Goal: Task Accomplishment & Management: Use online tool/utility

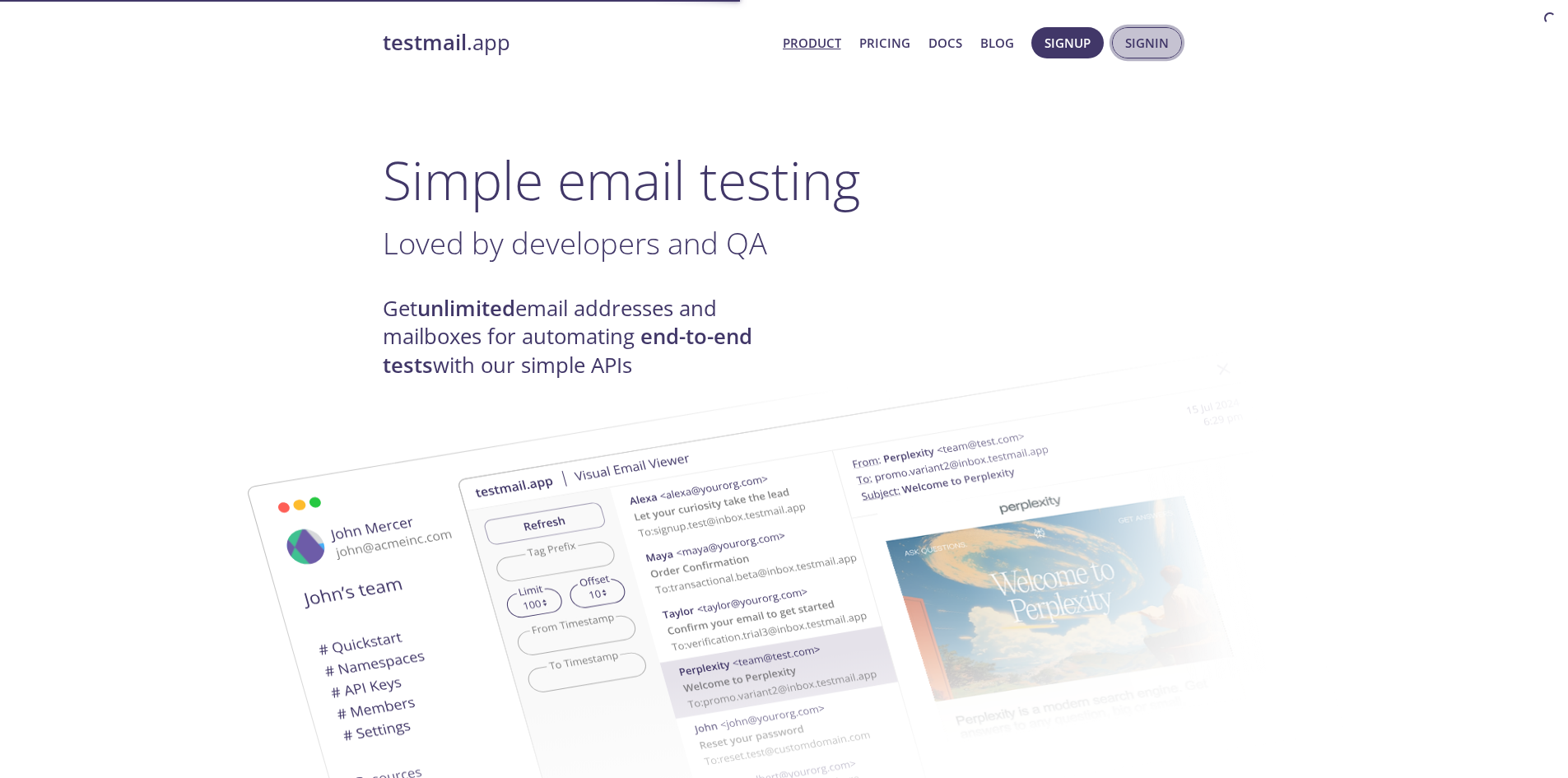
click at [1152, 42] on span "Signin" at bounding box center [1147, 43] width 44 height 22
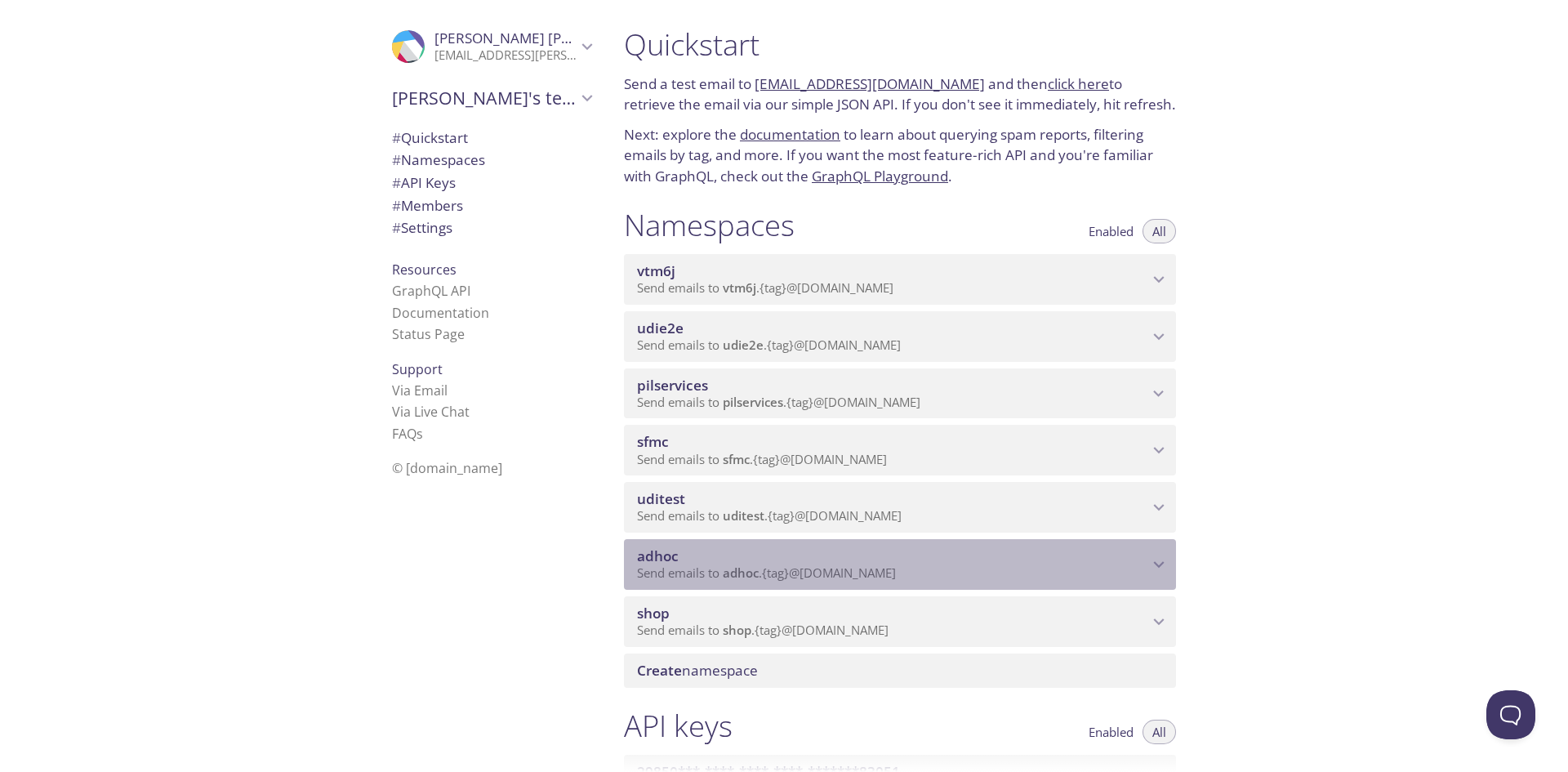
click at [740, 588] on div "adhoc Send emails to adhoc . {tag} @[DOMAIN_NAME]" at bounding box center [900, 565] width 552 height 51
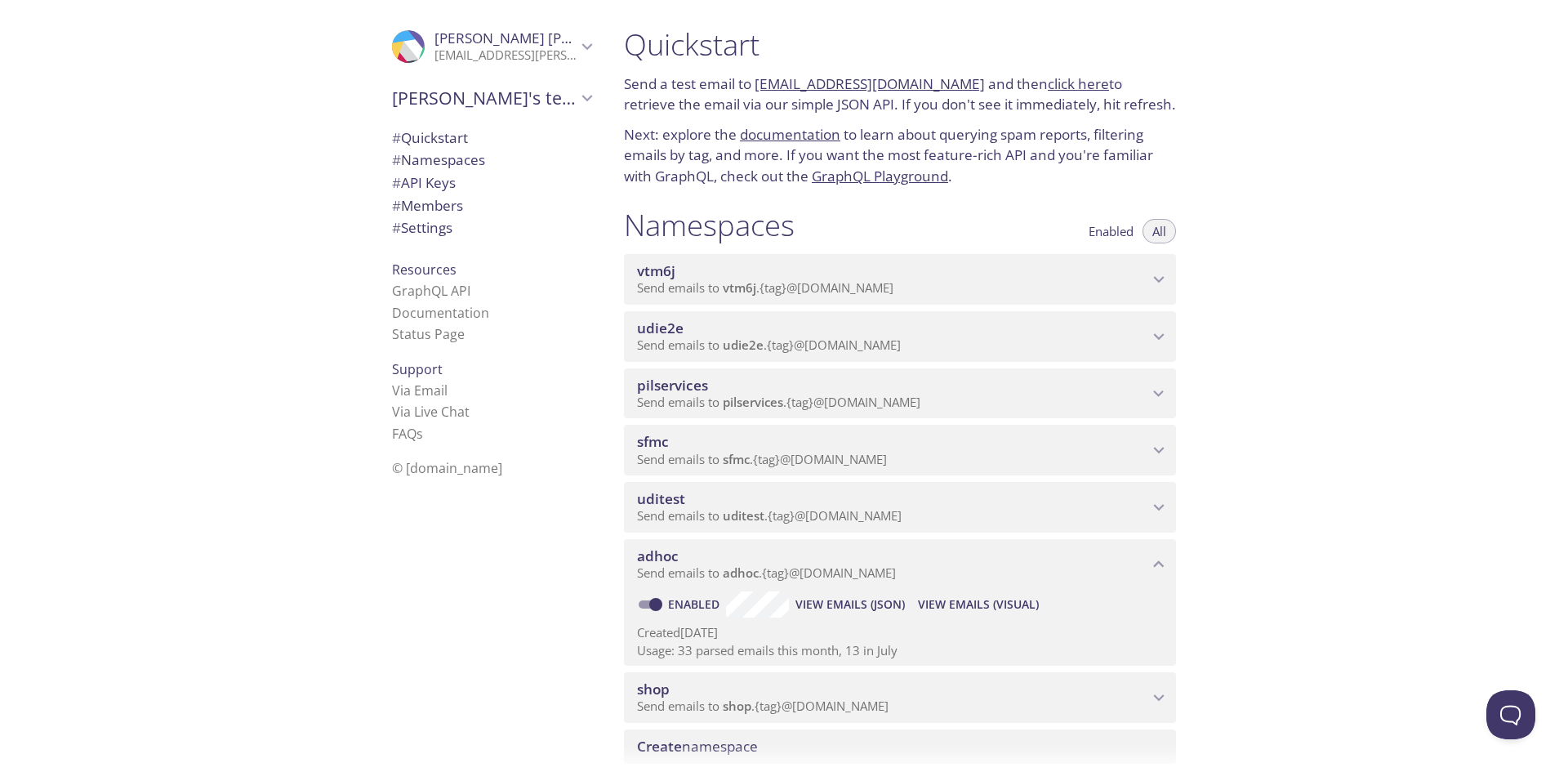
click at [966, 598] on span "View Emails (Visual)" at bounding box center [978, 604] width 121 height 20
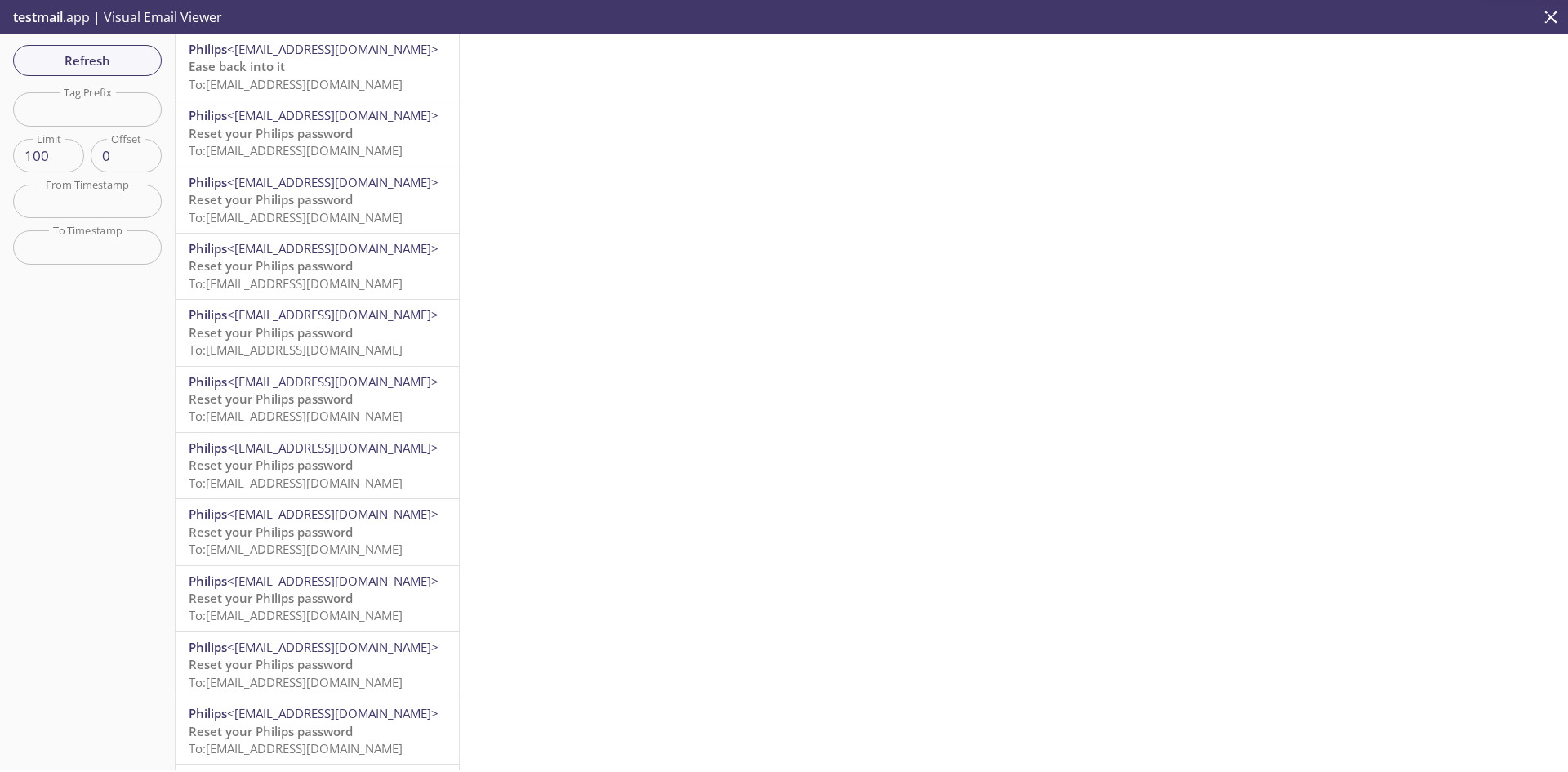
click at [285, 71] on p "Ease back into it To: [EMAIL_ADDRESS][DOMAIN_NAME]" at bounding box center [317, 75] width 258 height 35
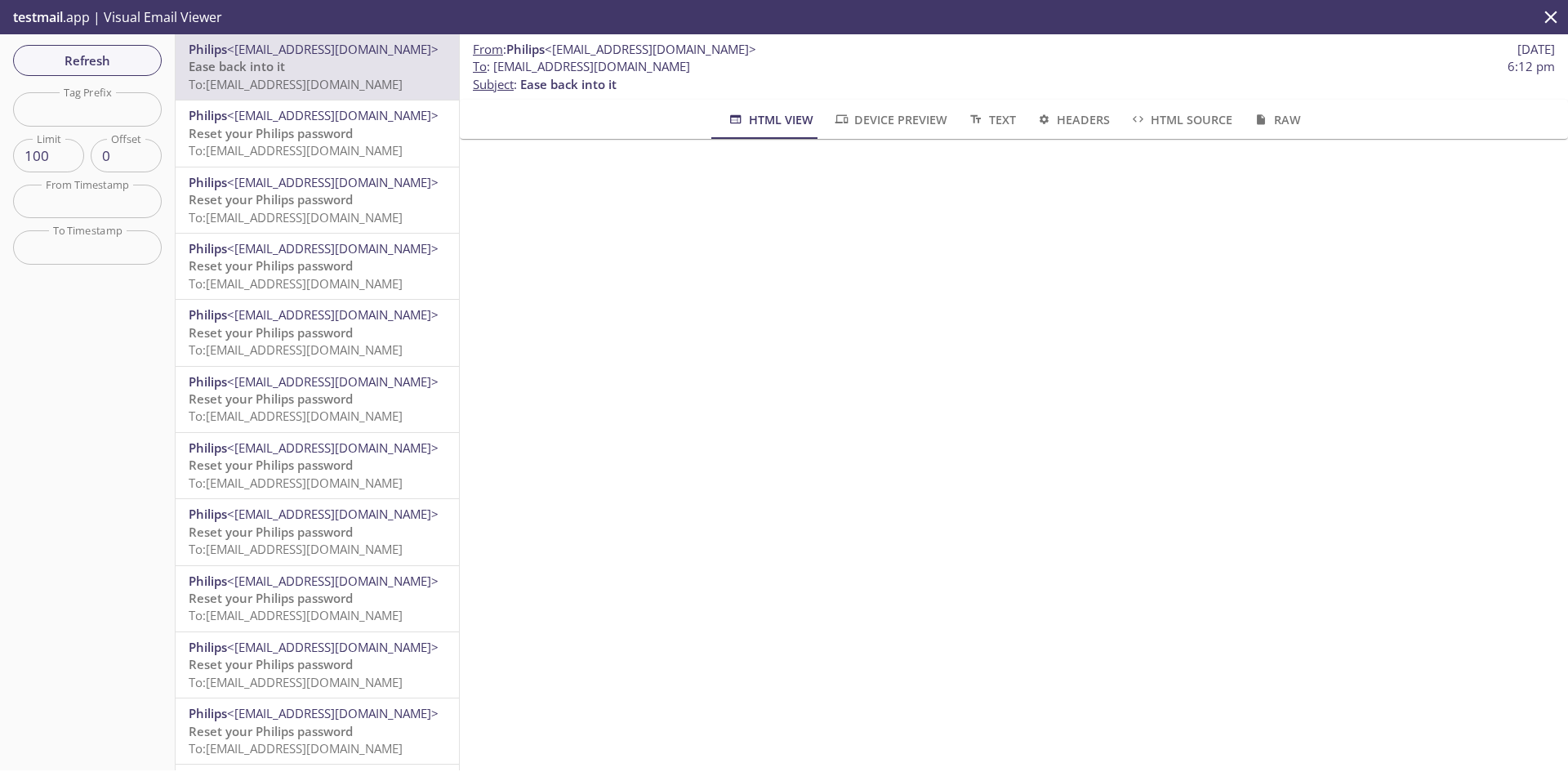
click at [324, 112] on span "<[EMAIL_ADDRESS][DOMAIN_NAME]>" at bounding box center [333, 115] width 212 height 16
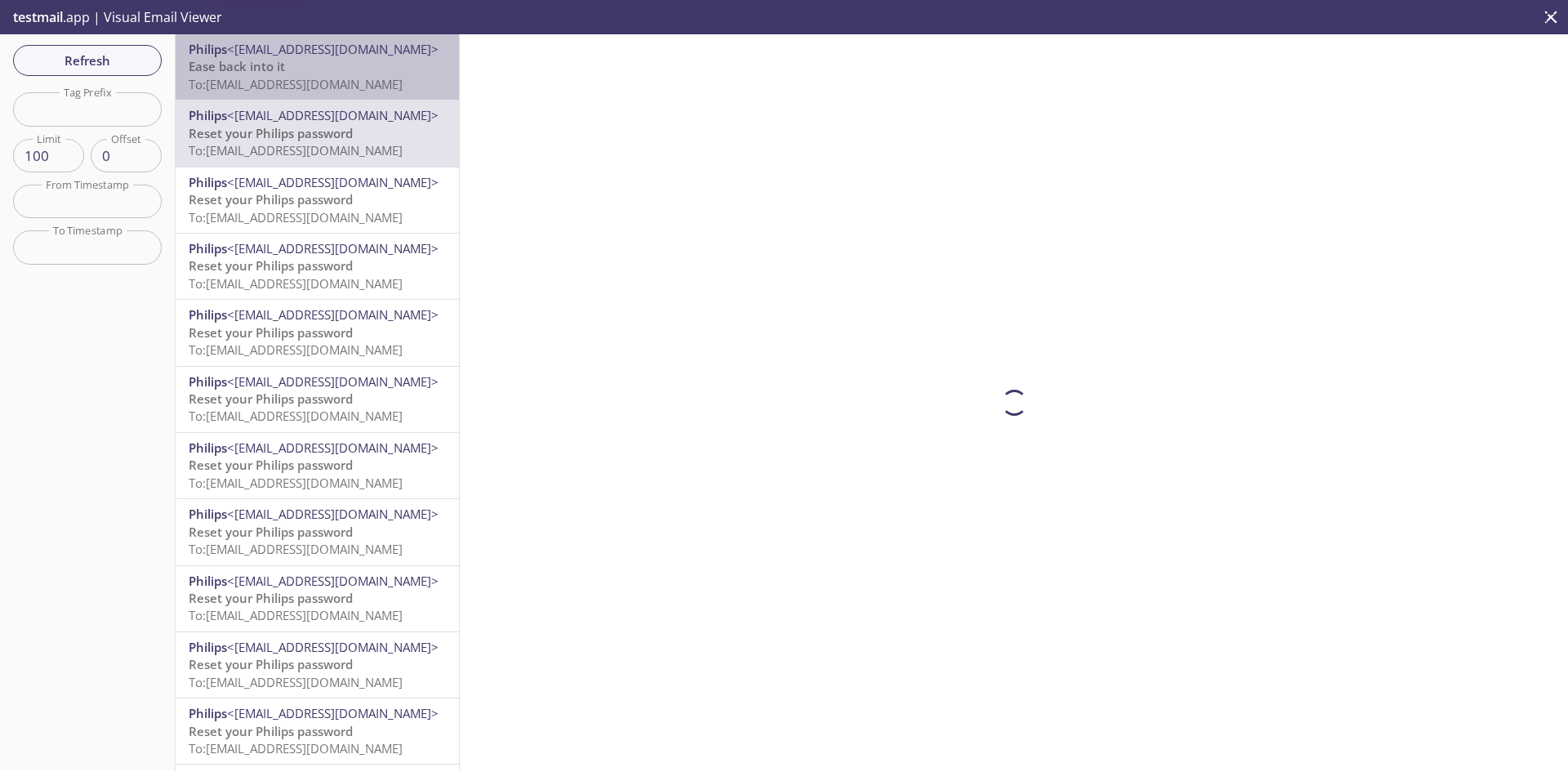
click at [321, 69] on p "Ease back into it To: [EMAIL_ADDRESS][DOMAIN_NAME]" at bounding box center [317, 75] width 258 height 35
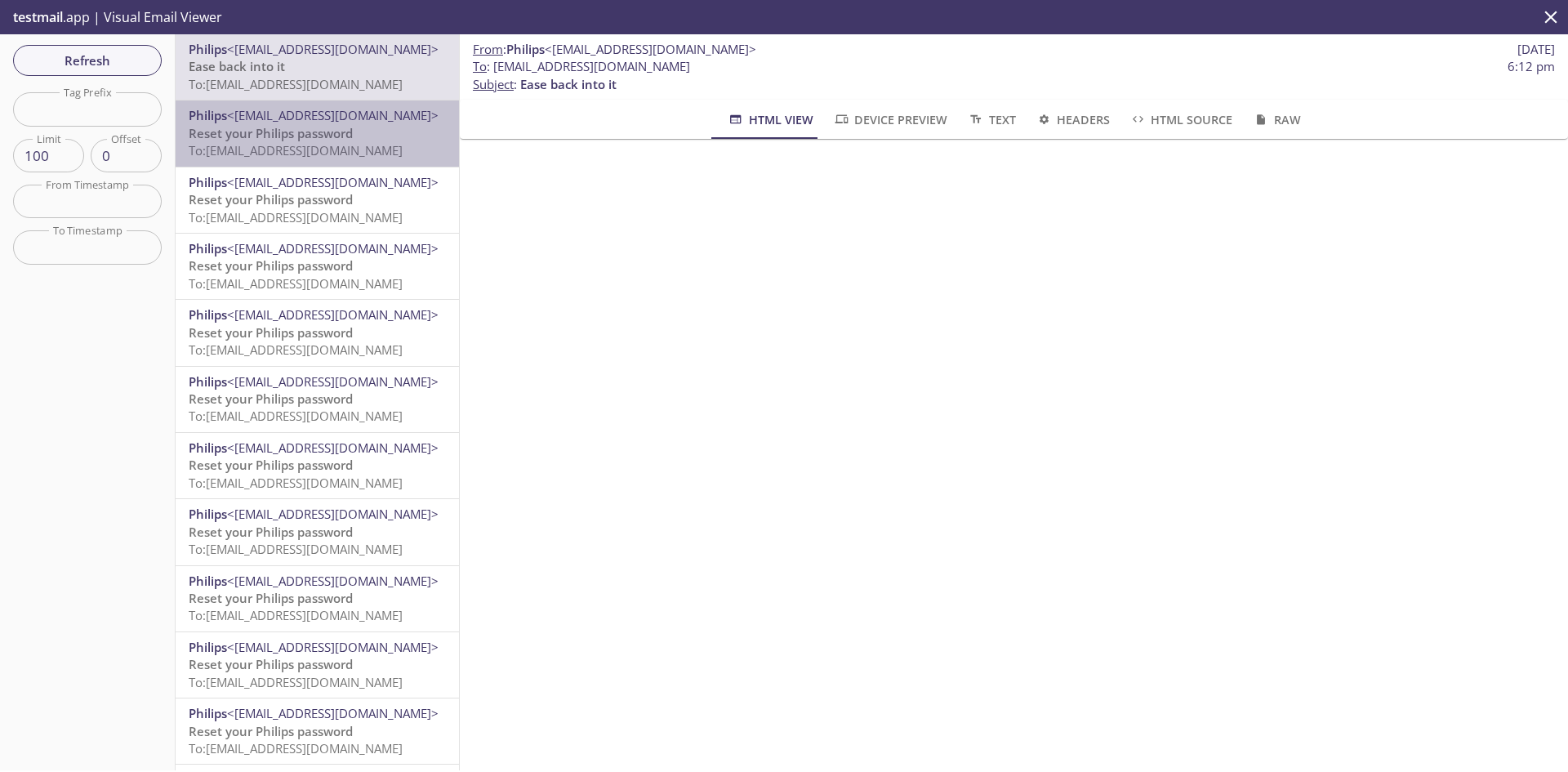
click at [325, 146] on span "To: [EMAIL_ADDRESS][DOMAIN_NAME]" at bounding box center [296, 150] width 214 height 16
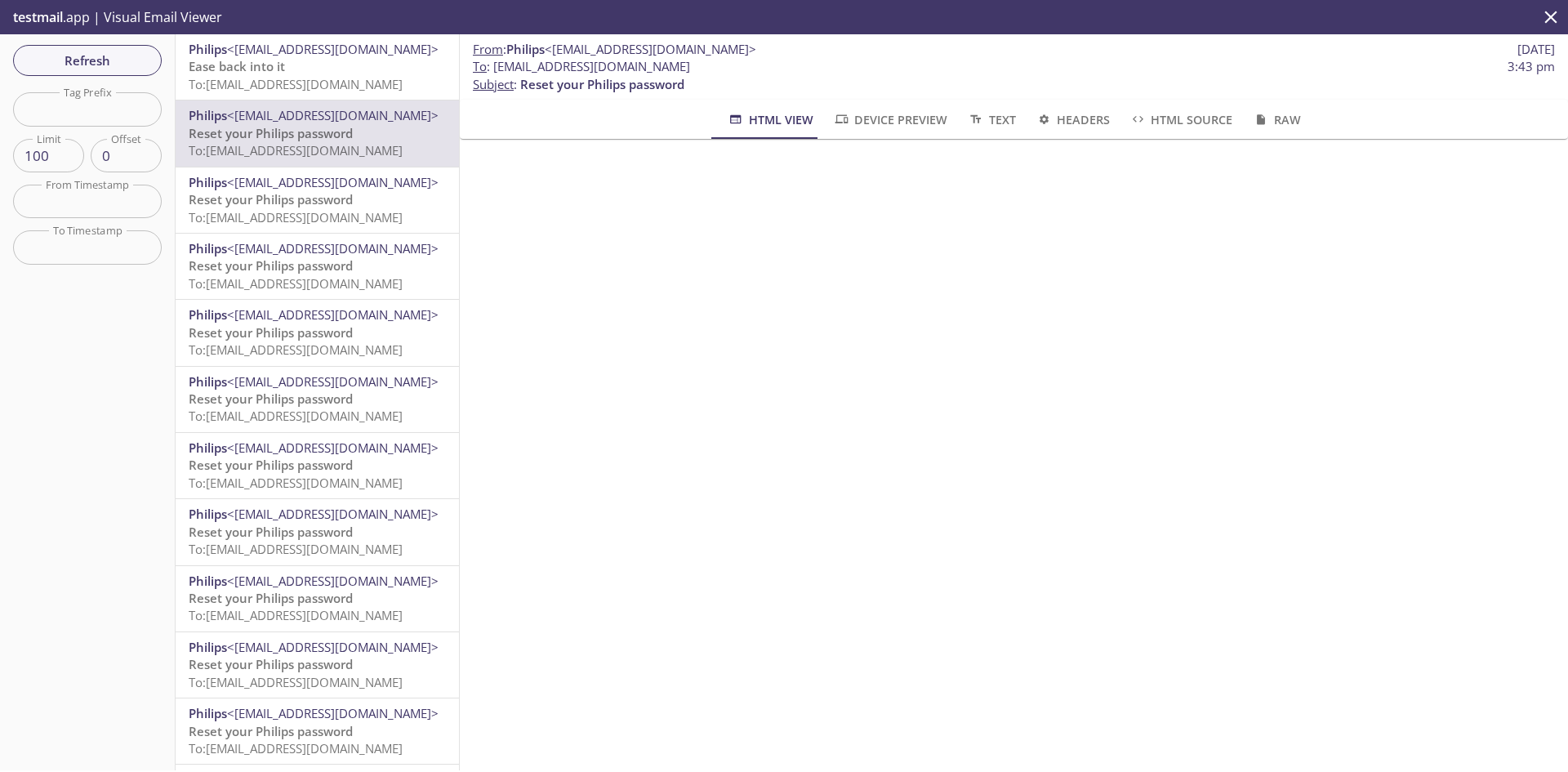
click at [313, 47] on span "<[EMAIL_ADDRESS][DOMAIN_NAME]>" at bounding box center [333, 48] width 212 height 16
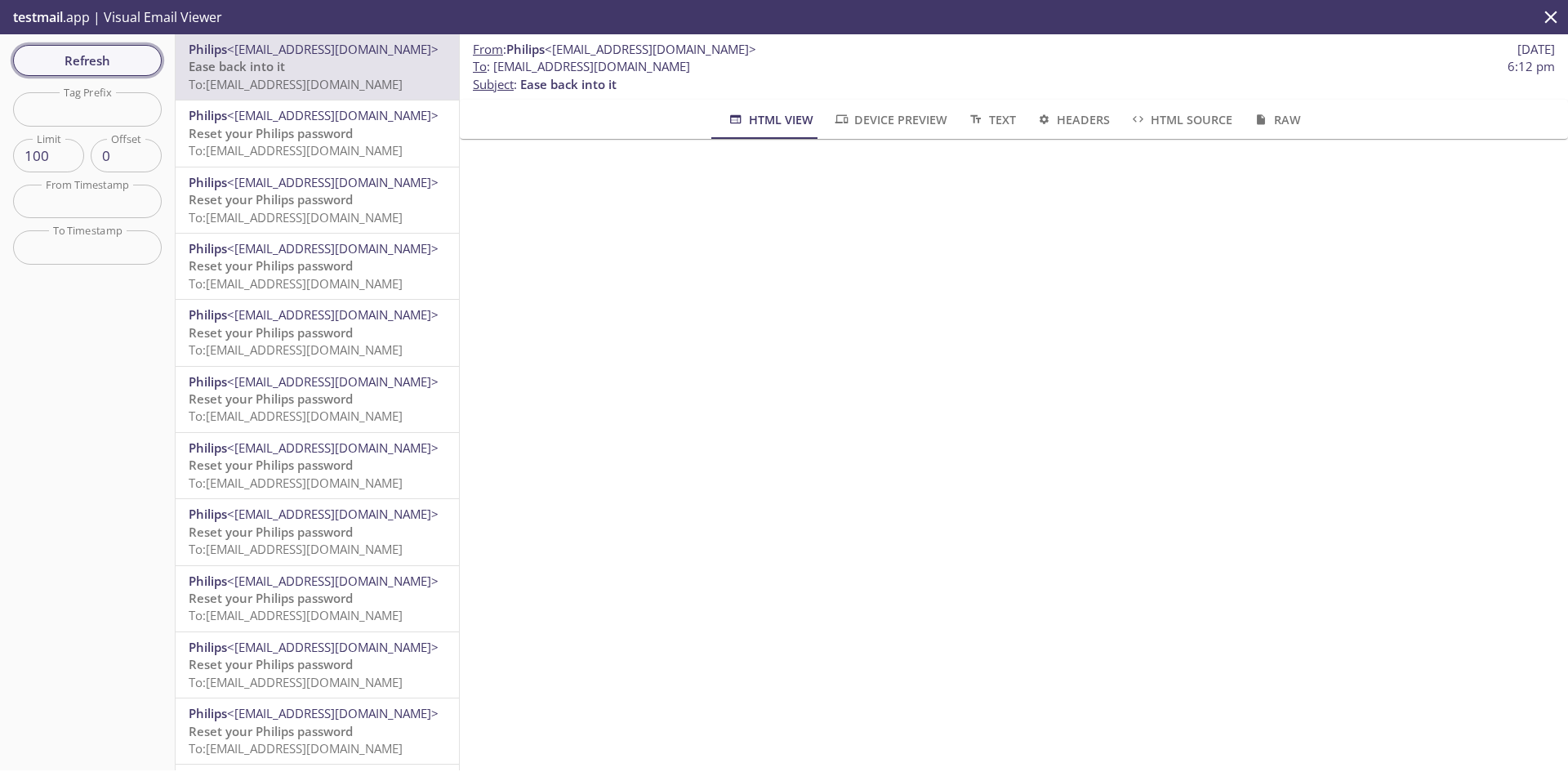
click at [103, 64] on span "Refresh" at bounding box center [87, 61] width 123 height 22
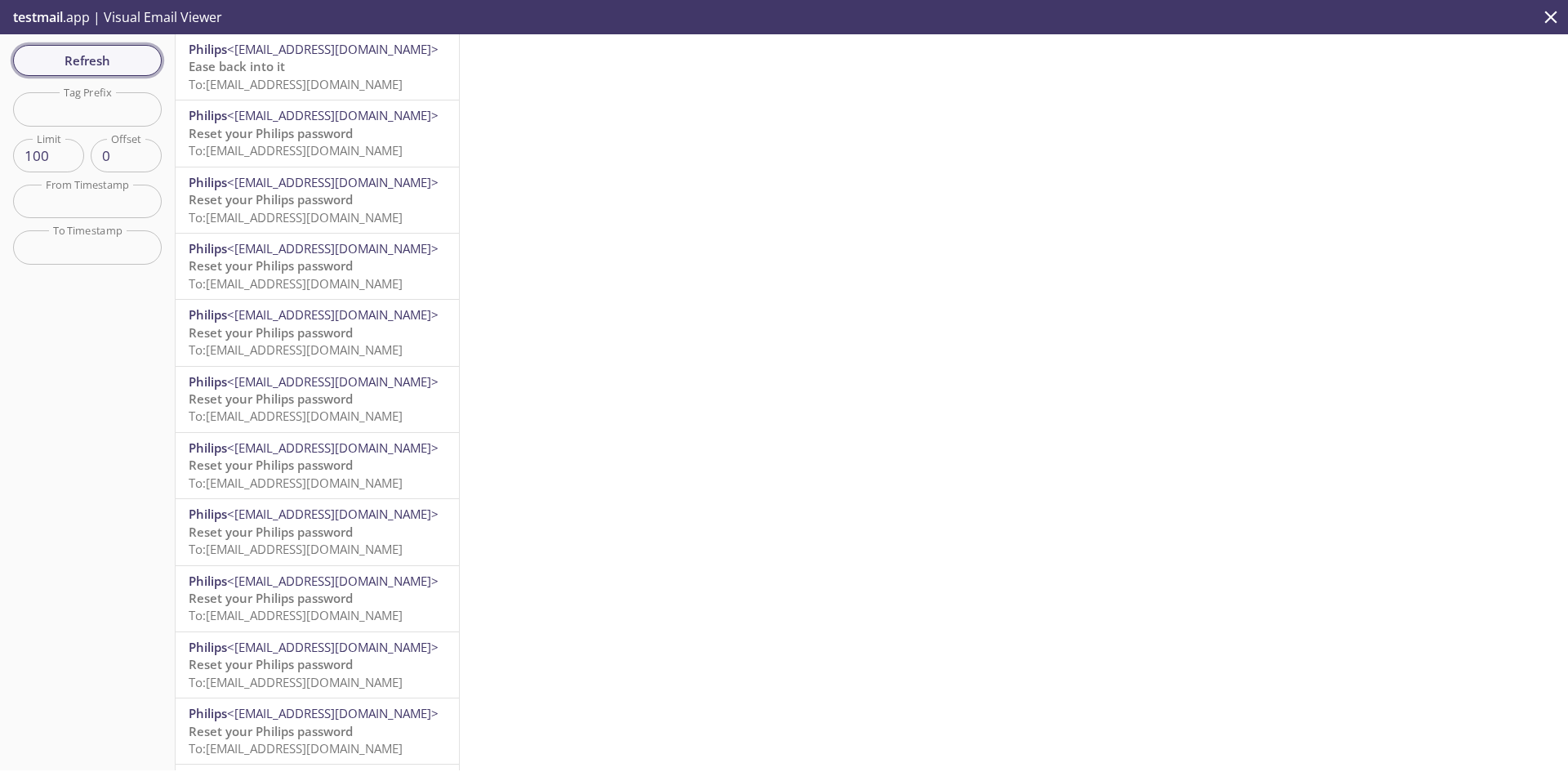
click at [83, 67] on span "Refresh" at bounding box center [87, 61] width 123 height 22
click at [82, 66] on span "Refresh" at bounding box center [87, 61] width 123 height 22
click at [90, 64] on span "Refresh" at bounding box center [87, 61] width 123 height 22
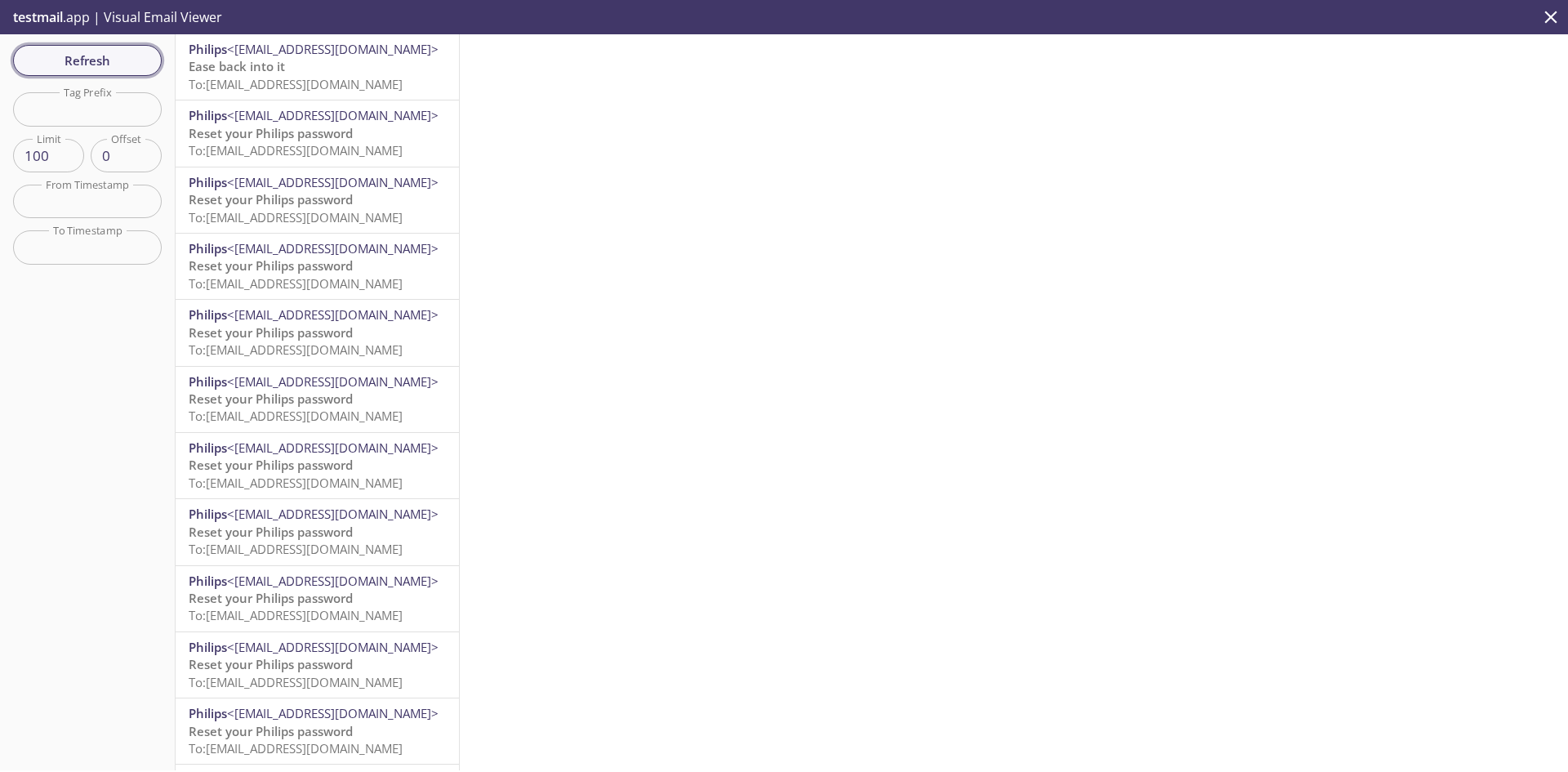
click at [94, 67] on span "Refresh" at bounding box center [87, 61] width 123 height 22
click at [95, 67] on span "Refresh" at bounding box center [87, 61] width 123 height 22
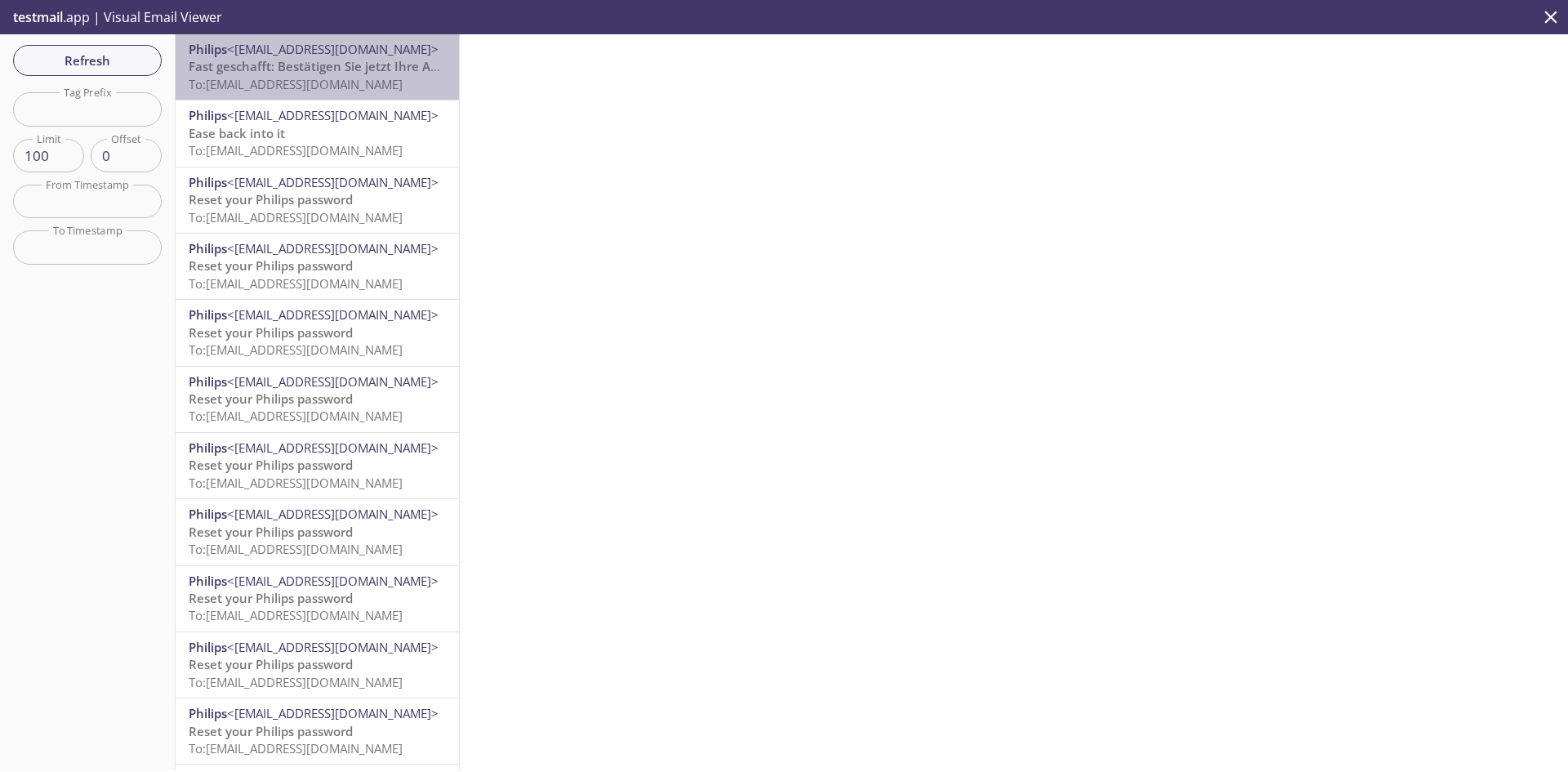
click at [328, 76] on span "To: [EMAIL_ADDRESS][DOMAIN_NAME]" at bounding box center [296, 84] width 214 height 16
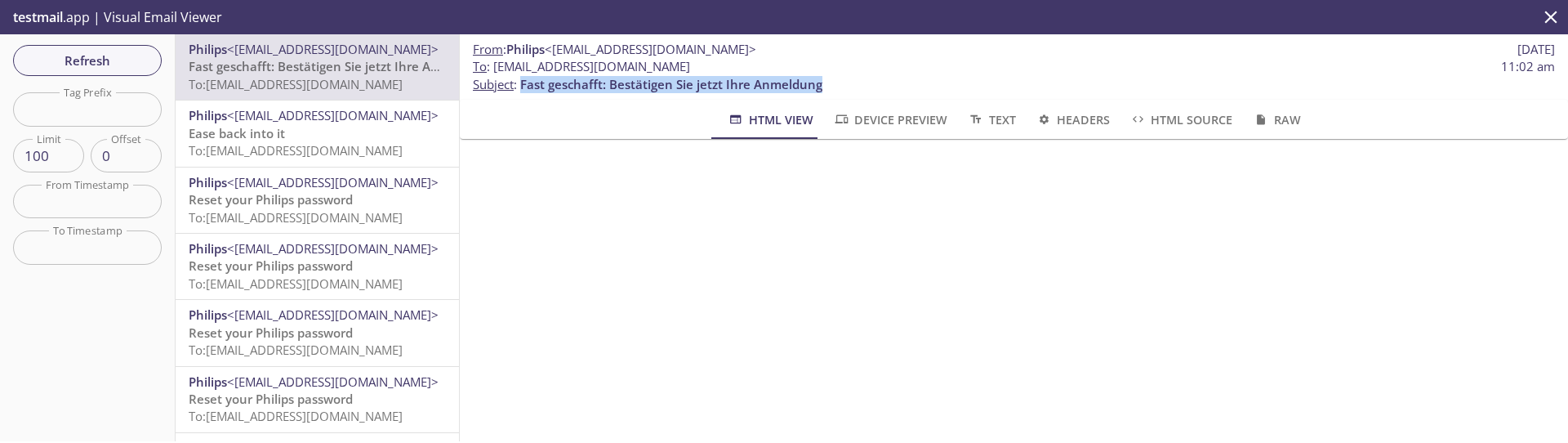
drag, startPoint x: 832, startPoint y: 81, endPoint x: 522, endPoint y: 85, distance: 310.0
click at [522, 85] on p "To : [EMAIL_ADDRESS][DOMAIN_NAME] 11:02 am Subject : Fast geschafft: Bestätigen…" at bounding box center [1014, 75] width 1082 height 35
copy span "Fast geschafft: Bestätigen Sie jetzt Ihre Anmeldung"
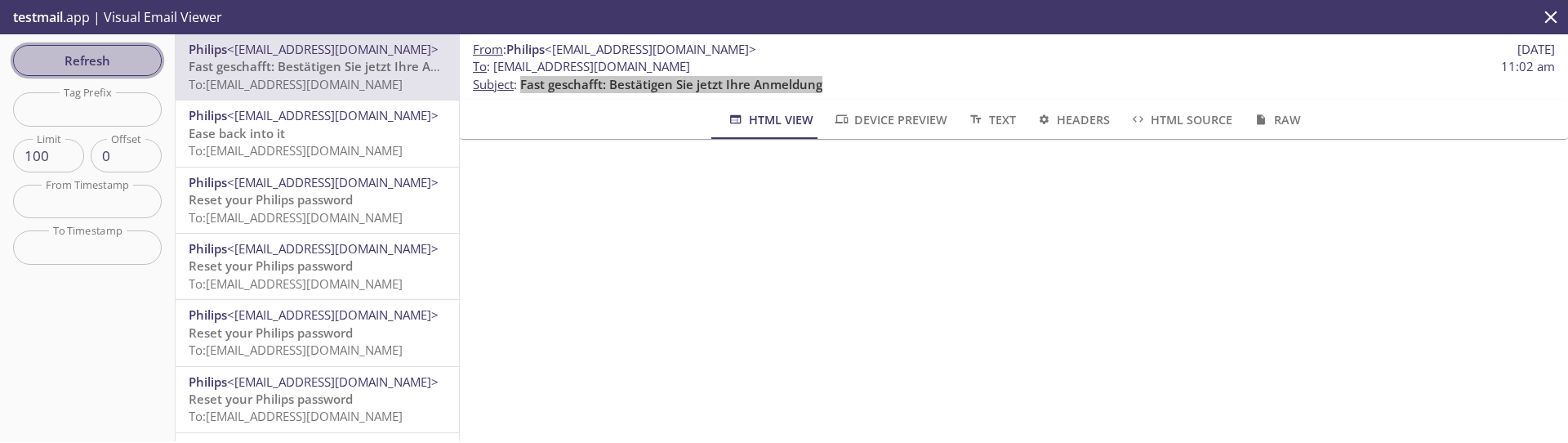
click at [135, 47] on button "Refresh" at bounding box center [87, 61] width 149 height 31
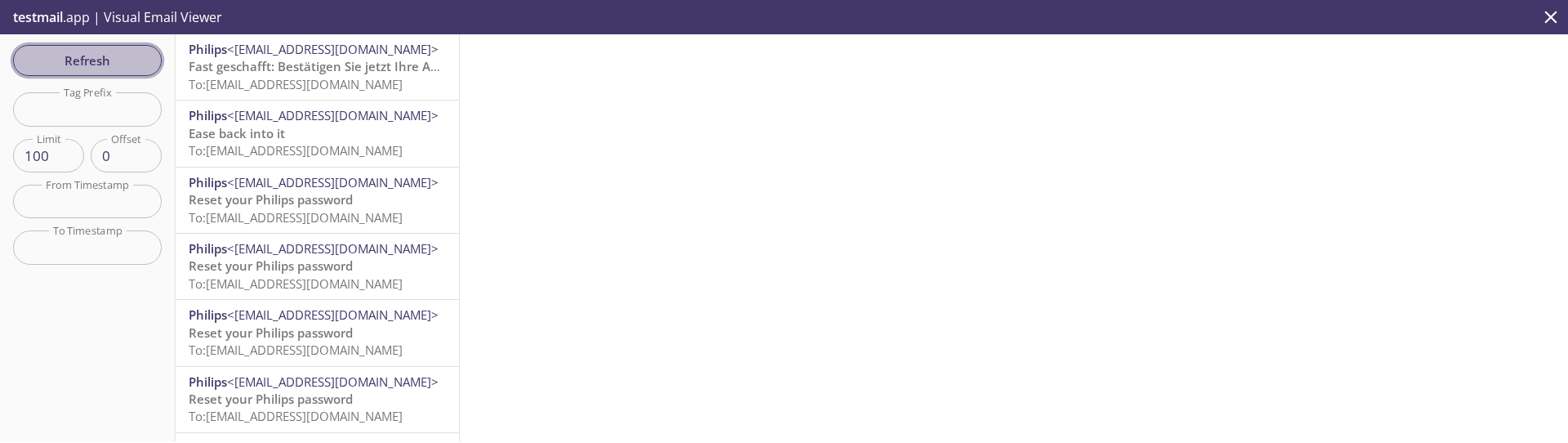
click at [83, 50] on span "Refresh" at bounding box center [87, 61] width 123 height 22
click at [89, 77] on div "Refresh Filters Tag Prefix Tag Prefix Limit 100 Limit Offset 0 Offset From Time…" at bounding box center [87, 238] width 175 height 408
click at [93, 68] on span "Refresh" at bounding box center [87, 61] width 123 height 22
click at [95, 54] on span "Refresh" at bounding box center [87, 61] width 123 height 22
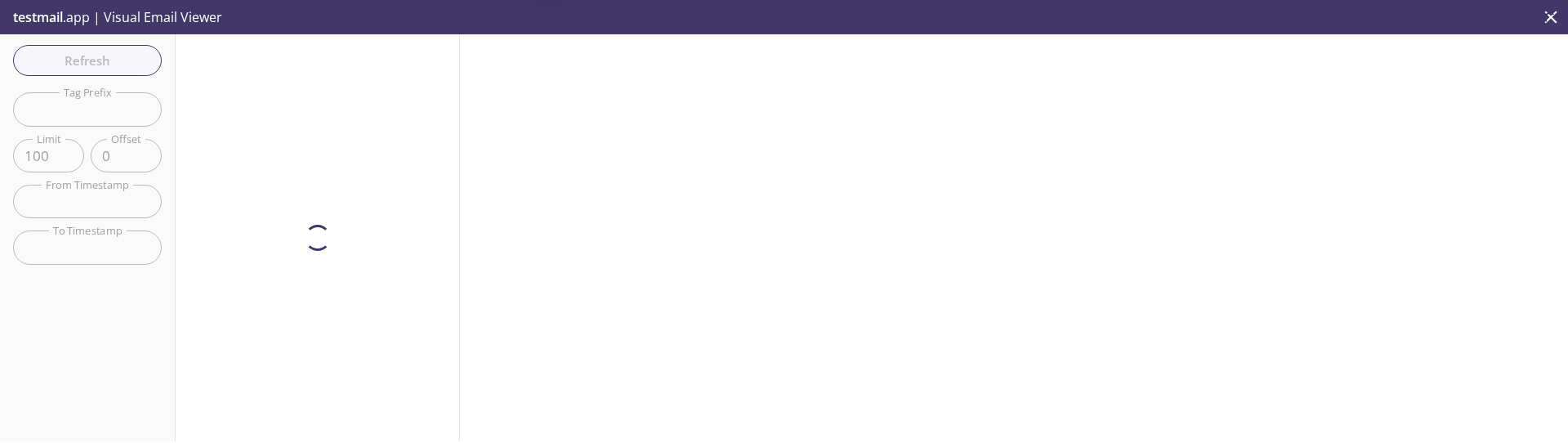
click at [96, 55] on div "Refresh Filters Tag Prefix Tag Prefix Limit 100 Limit Offset 0 Offset From Time…" at bounding box center [87, 238] width 175 height 408
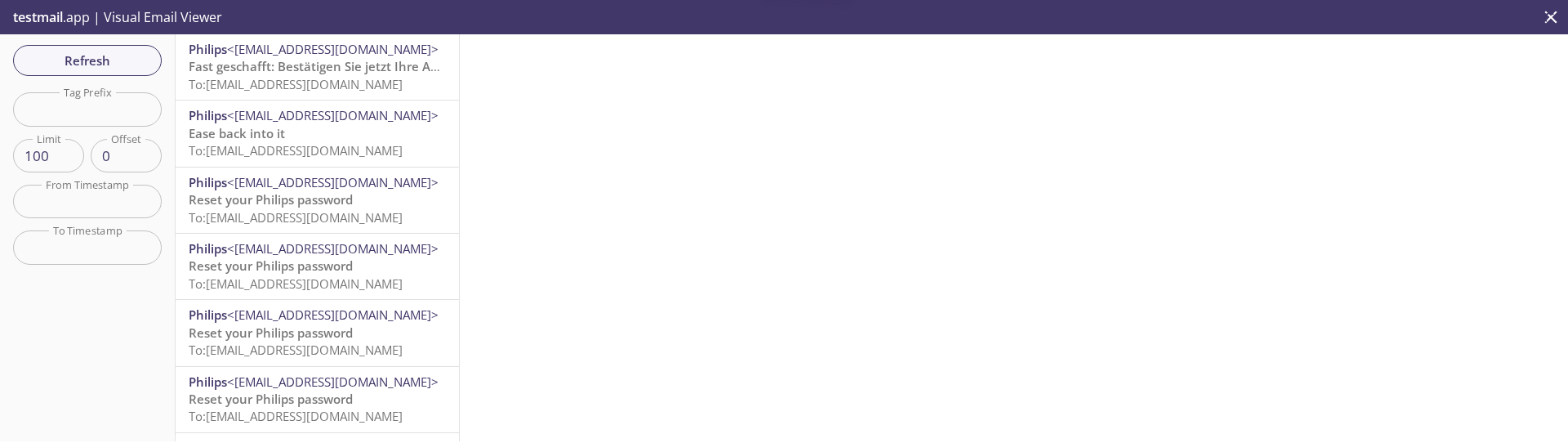
click at [96, 55] on span "Refresh" at bounding box center [87, 61] width 123 height 22
click at [82, 53] on span "Refresh" at bounding box center [87, 61] width 123 height 22
click at [124, 42] on div "Refresh Filters Tag Prefix Tag Prefix Limit 100 Limit Offset 0 Offset From Time…" at bounding box center [87, 238] width 175 height 408
click at [109, 69] on span "Refresh" at bounding box center [87, 61] width 123 height 22
click at [108, 70] on span "Refresh" at bounding box center [87, 61] width 123 height 22
